Goal: Task Accomplishment & Management: Manage account settings

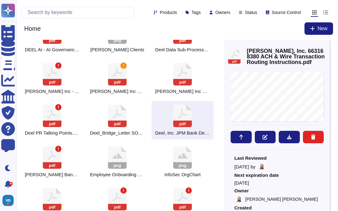
scroll to position [9, 0]
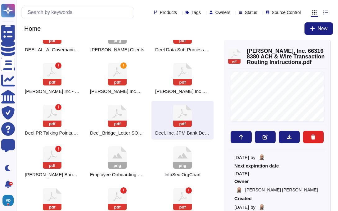
click at [18, 31] on div "Products Tags Owners Status Source Control Home New" at bounding box center [177, 20] width 322 height 40
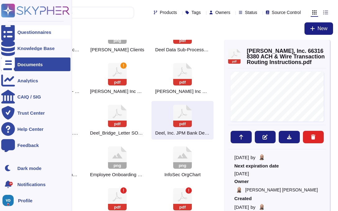
click at [12, 31] on div at bounding box center [8, 32] width 14 height 14
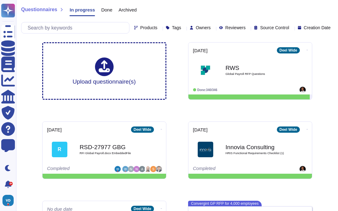
click at [107, 11] on span "Done" at bounding box center [106, 9] width 11 height 5
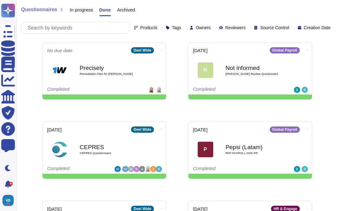
click at [81, 11] on span "In progress" at bounding box center [81, 9] width 23 height 5
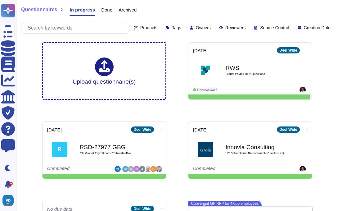
click at [135, 11] on span "Archived" at bounding box center [128, 9] width 18 height 5
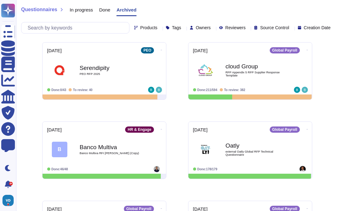
drag, startPoint x: 109, startPoint y: 11, endPoint x: 103, endPoint y: 11, distance: 6.2
click at [105, 11] on span "Done" at bounding box center [104, 9] width 11 height 5
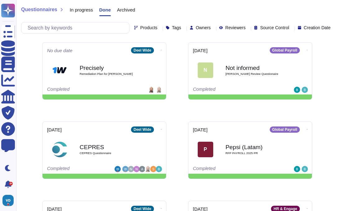
click at [91, 12] on span "In progress" at bounding box center [81, 9] width 23 height 5
